Goal: Task Accomplishment & Management: Complete application form

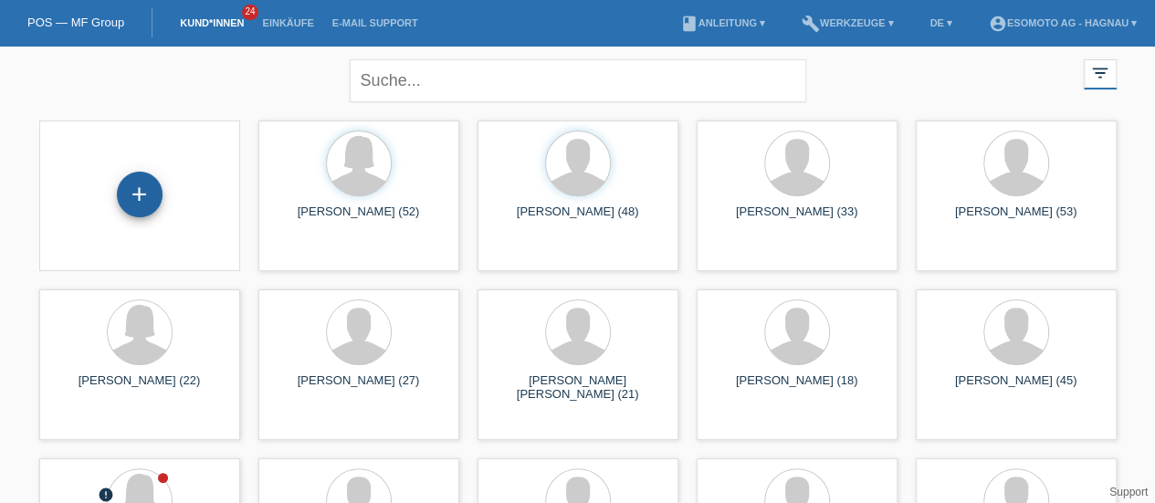
click at [142, 187] on div "+" at bounding box center [140, 194] width 44 height 31
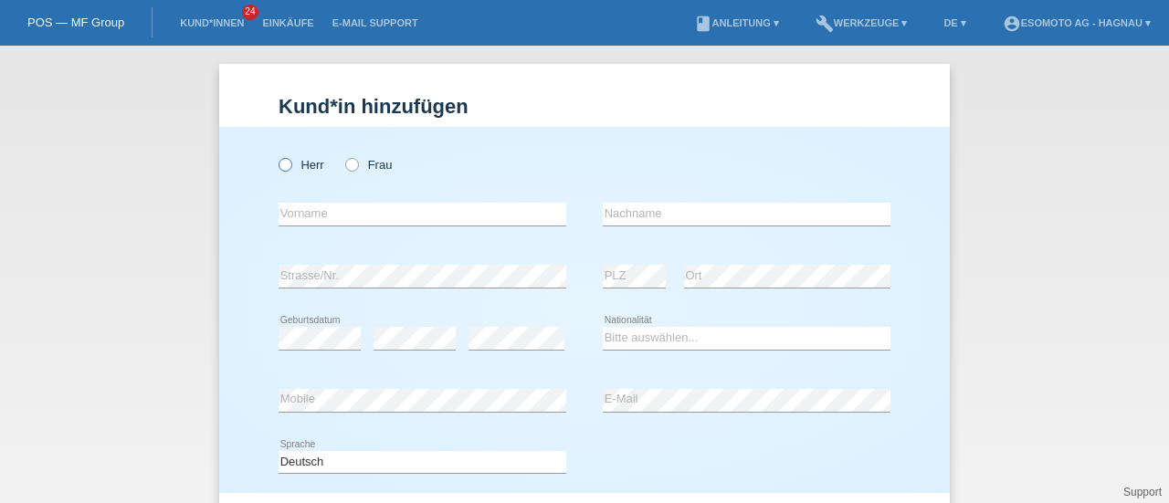
click at [276, 155] on icon at bounding box center [276, 155] width 0 height 0
click at [280, 161] on input "Herr" at bounding box center [284, 164] width 12 height 12
radio input "true"
click at [301, 216] on input "text" at bounding box center [422, 214] width 288 height 23
type input "Muhamed"
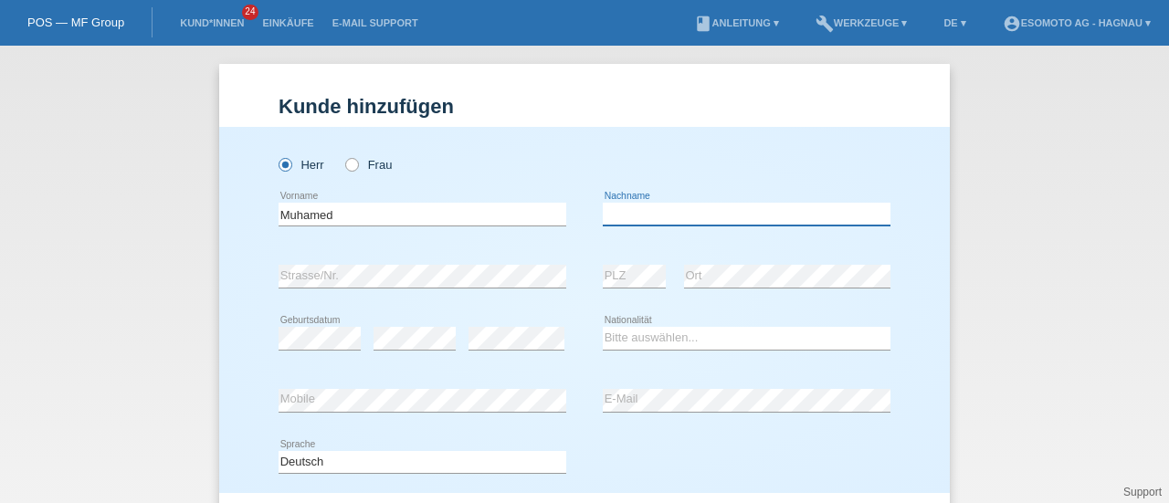
click at [619, 210] on input "text" at bounding box center [747, 214] width 288 height 23
type input "Avdic"
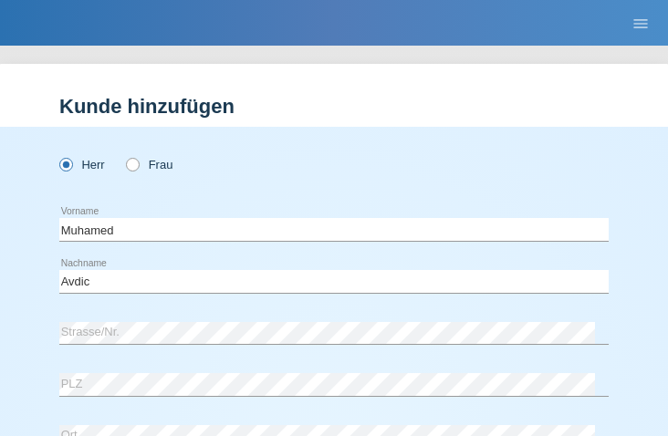
click at [350, 173] on div "Herr Frau" at bounding box center [334, 164] width 550 height 37
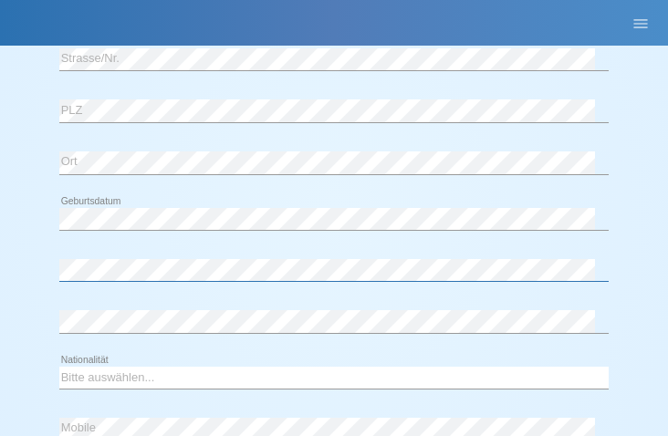
scroll to position [368, 0]
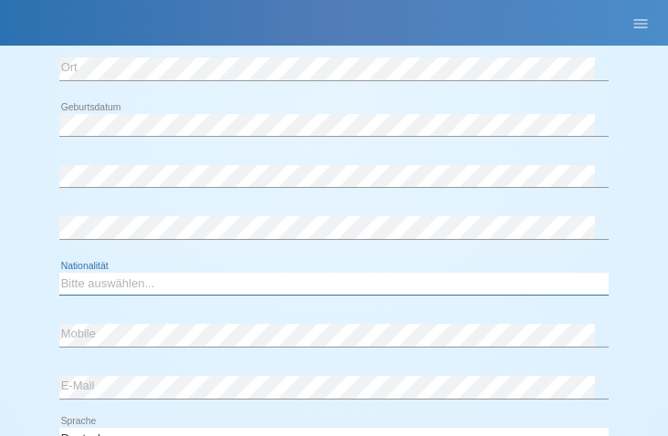
click at [173, 280] on select "Bitte auswählen... Schweiz Deutschland Liechtenstein Österreich ------------ Af…" at bounding box center [334, 284] width 550 height 22
select select "BA"
click at [59, 273] on select "Bitte auswählen... Schweiz Deutschland Liechtenstein Österreich ------------ Af…" at bounding box center [334, 284] width 550 height 22
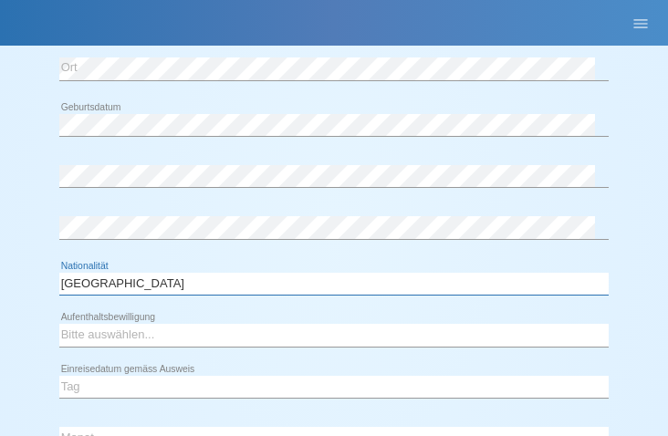
scroll to position [433, 0]
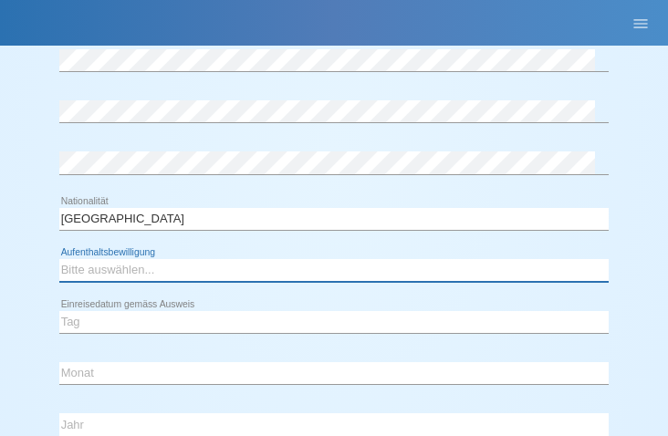
click at [139, 271] on select "Bitte auswählen... C B B - Flüchtlingsstatus Andere" at bounding box center [334, 270] width 550 height 22
select select "C"
click at [59, 259] on select "Bitte auswählen... C B B - Flüchtlingsstatus Andere" at bounding box center [334, 270] width 550 height 22
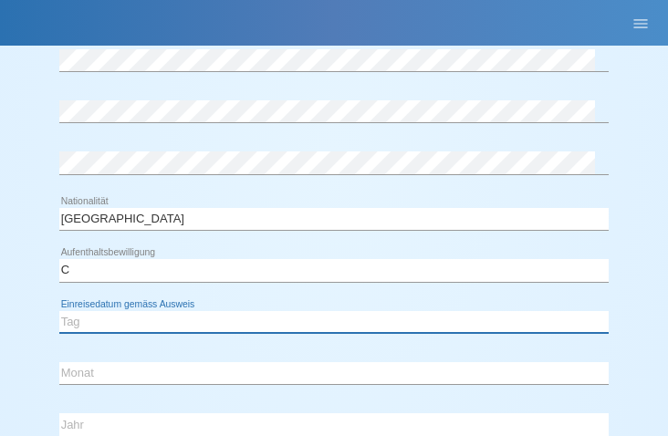
click at [108, 322] on select "Tag 01 02 03 04 05 06 07 08 09 10 11" at bounding box center [334, 322] width 550 height 22
select select "25"
click at [59, 311] on select "Tag 01 02 03 04 05 06 07 08 09 10 11" at bounding box center [334, 322] width 550 height 22
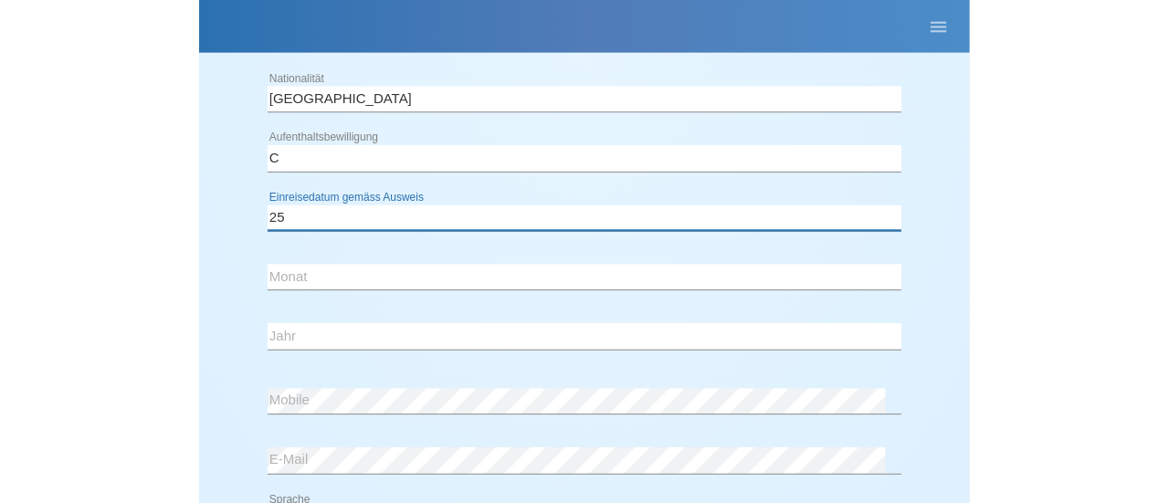
scroll to position [572, 0]
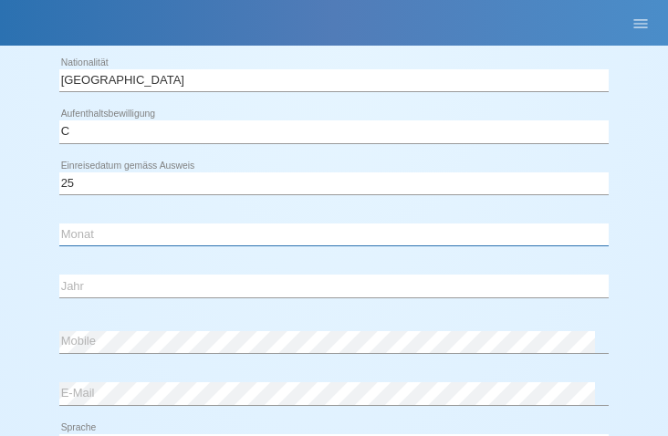
click at [99, 230] on select "Monat 01 02 03 04 05 06 07 08 09 10 11" at bounding box center [334, 235] width 550 height 22
select select "08"
click at [59, 224] on select "Monat 01 02 03 04 05 06 07 08 09 10 11" at bounding box center [334, 235] width 550 height 22
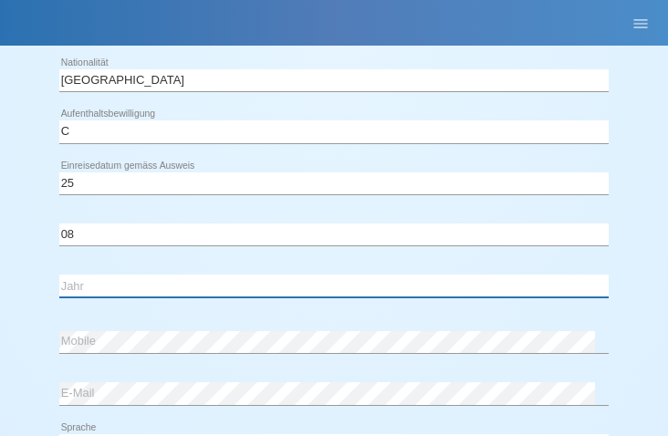
click at [86, 282] on select "Jahr 2025 2024 2023 2022 2021 2020 2019 2018 2017 2016 2015 2014 2013 2012 2011…" at bounding box center [334, 286] width 550 height 22
select select "1991"
click at [59, 275] on select "Jahr 2025 2024 2023 2022 2021 2020 2019 2018 2017 2016 2015 2014 2013 2012 2011…" at bounding box center [334, 286] width 550 height 22
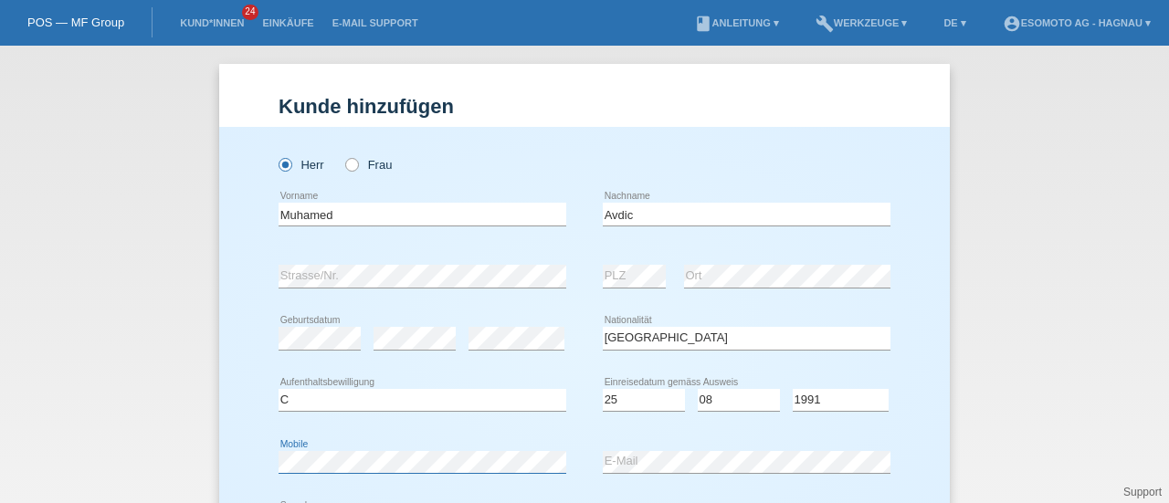
scroll to position [258, 0]
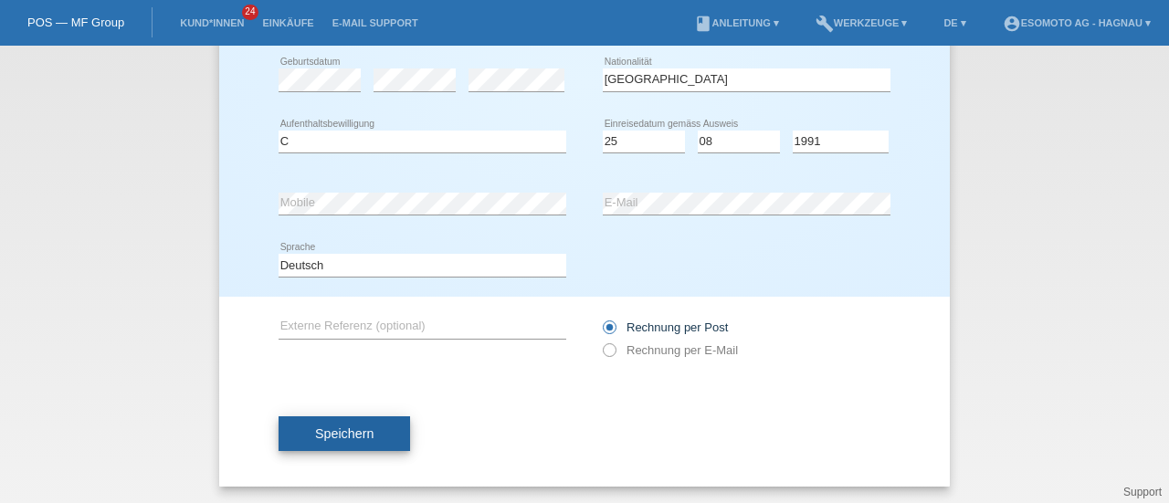
click at [317, 432] on span "Speichern" at bounding box center [344, 433] width 58 height 15
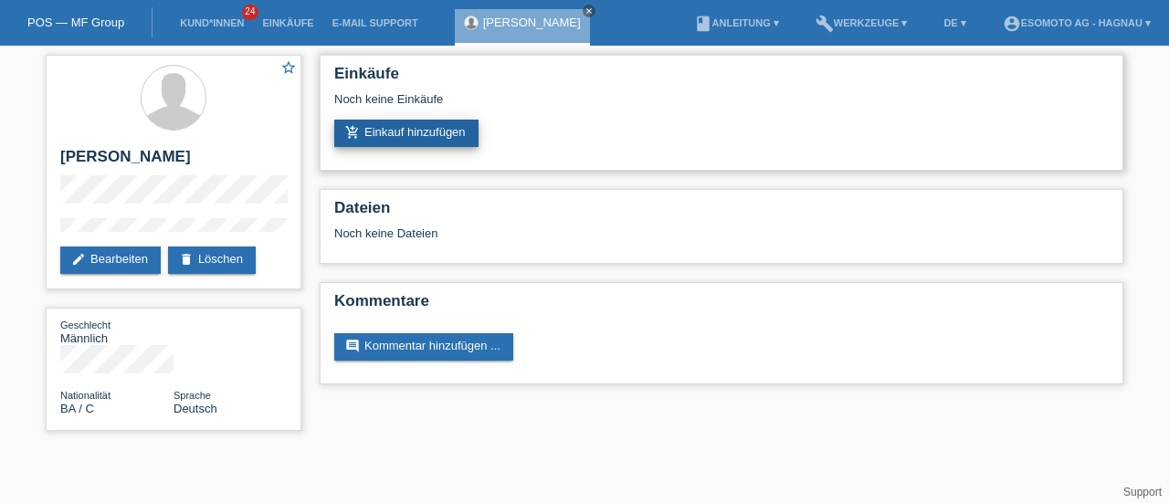
click at [391, 123] on link "add_shopping_cart Einkauf hinzufügen" at bounding box center [406, 133] width 144 height 27
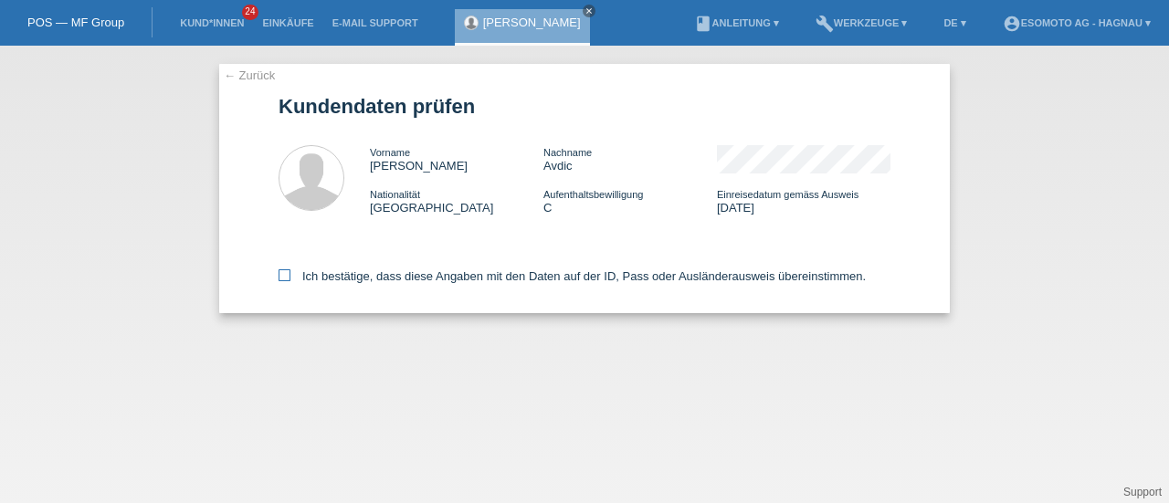
click at [283, 278] on icon at bounding box center [284, 275] width 12 height 12
click at [283, 278] on input "Ich bestätige, dass diese Angaben mit den Daten auf der ID, Pass oder Ausländer…" at bounding box center [284, 275] width 12 height 12
checkbox input "true"
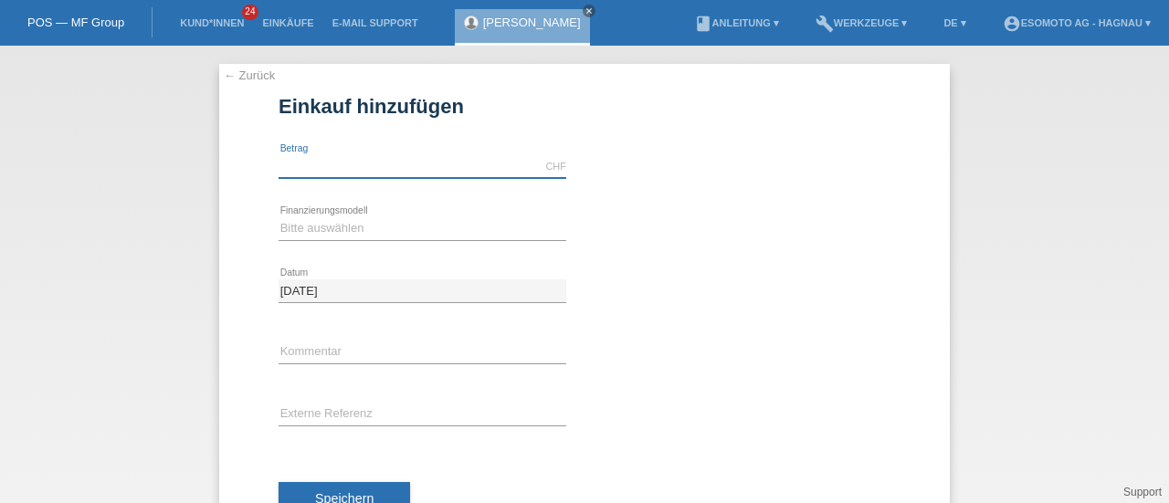
click at [333, 162] on input "text" at bounding box center [422, 166] width 288 height 23
type input "7600.00"
click at [323, 223] on select "Bitte auswählen Fixe Raten Kauf auf Rechnung mit Teilzahlungsoption" at bounding box center [422, 228] width 288 height 22
select select "69"
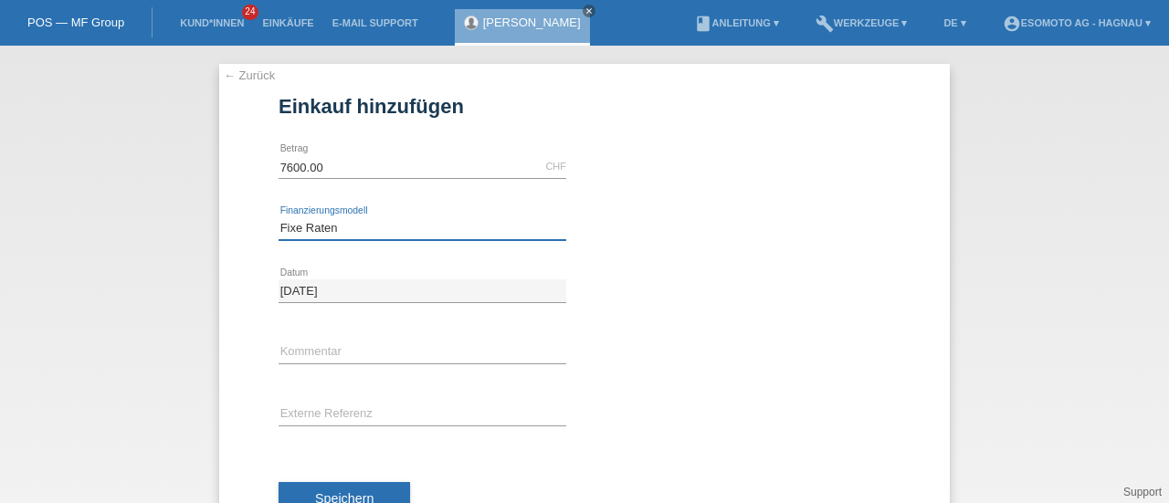
click at [278, 217] on select "Bitte auswählen Fixe Raten Kauf auf Rechnung mit Teilzahlungsoption" at bounding box center [422, 228] width 288 height 22
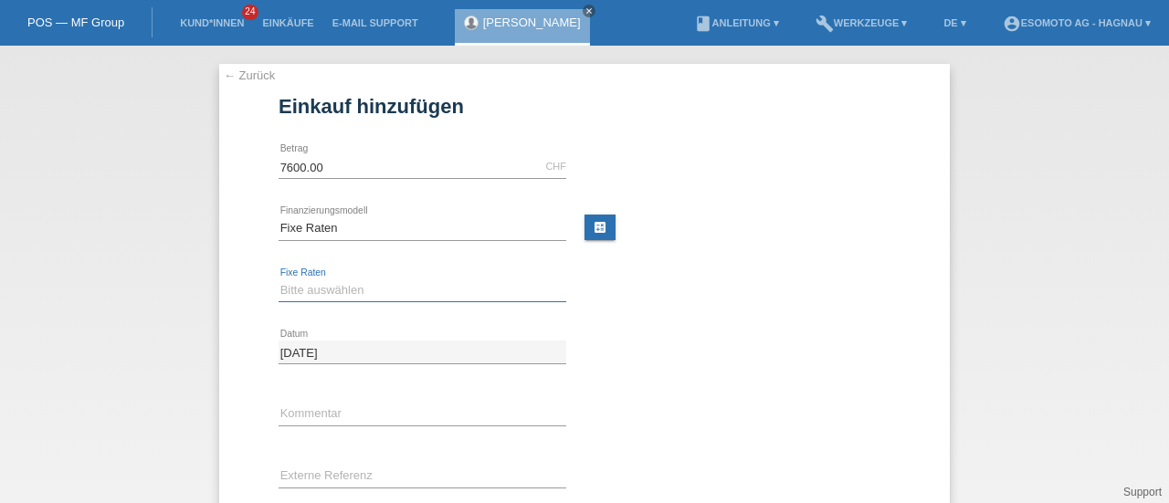
click at [306, 285] on select "Bitte auswählen 12 Raten 24 Raten 36 Raten 48 Raten" at bounding box center [422, 290] width 288 height 22
select select "140"
click at [278, 279] on select "Bitte auswählen 12 Raten 24 Raten 36 Raten 48 Raten" at bounding box center [422, 290] width 288 height 22
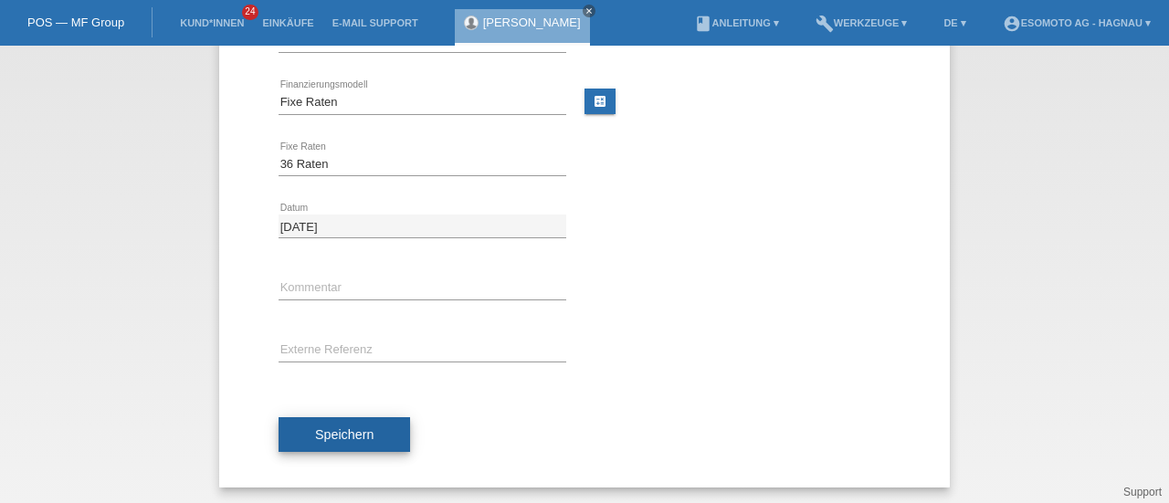
click at [315, 435] on span "Speichern" at bounding box center [344, 434] width 58 height 15
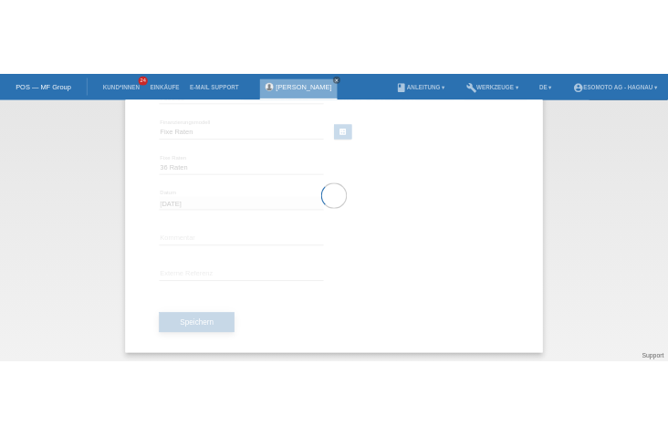
scroll to position [0, 0]
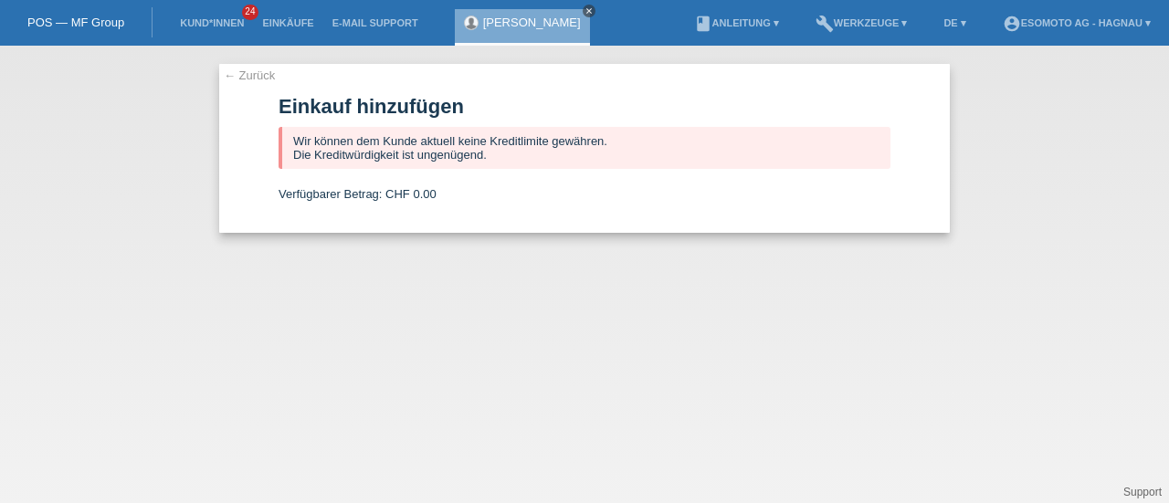
click at [584, 9] on icon "close" at bounding box center [588, 10] width 9 height 9
